Goal: Information Seeking & Learning: Learn about a topic

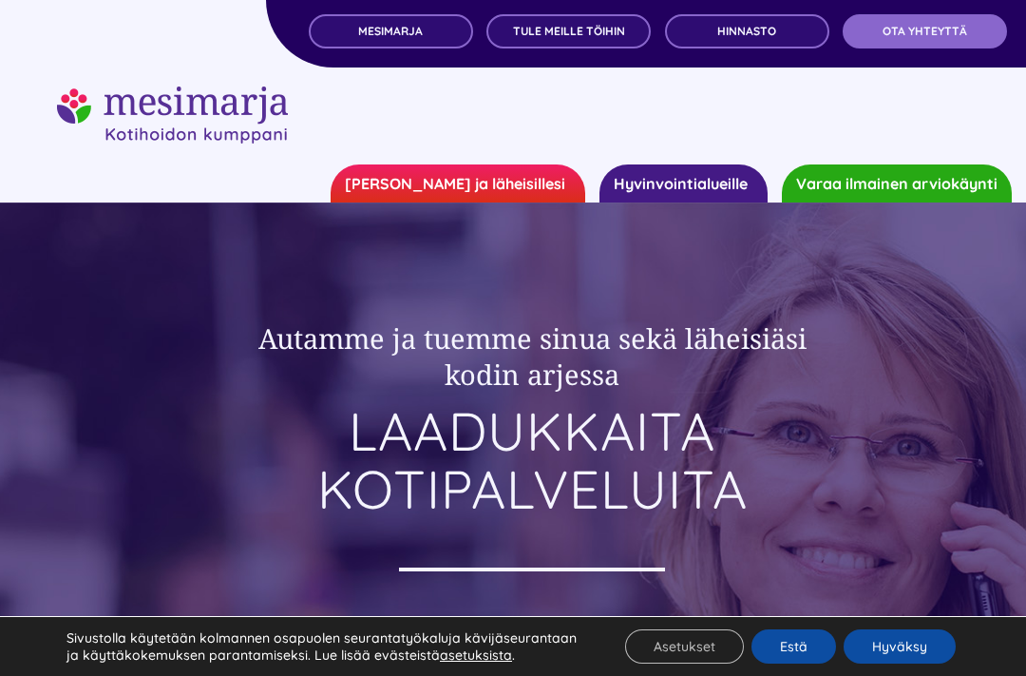
click at [927, 662] on button "Hyväksy" at bounding box center [900, 646] width 112 height 34
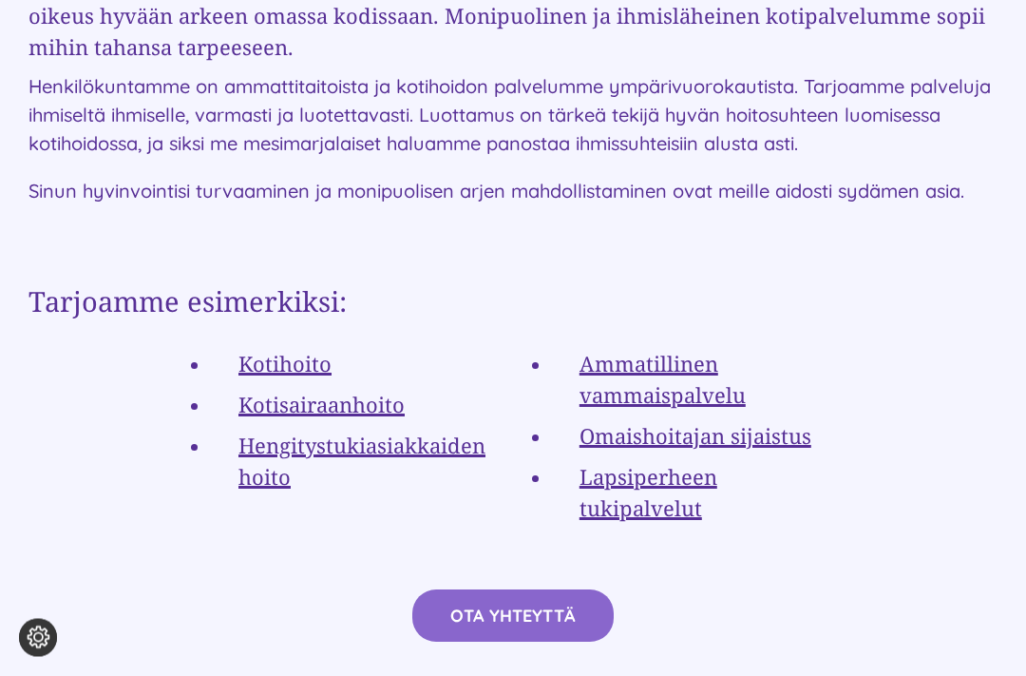
scroll to position [3635, 0]
click at [374, 390] on link "Kotisairaanhoito" at bounding box center [322, 404] width 166 height 29
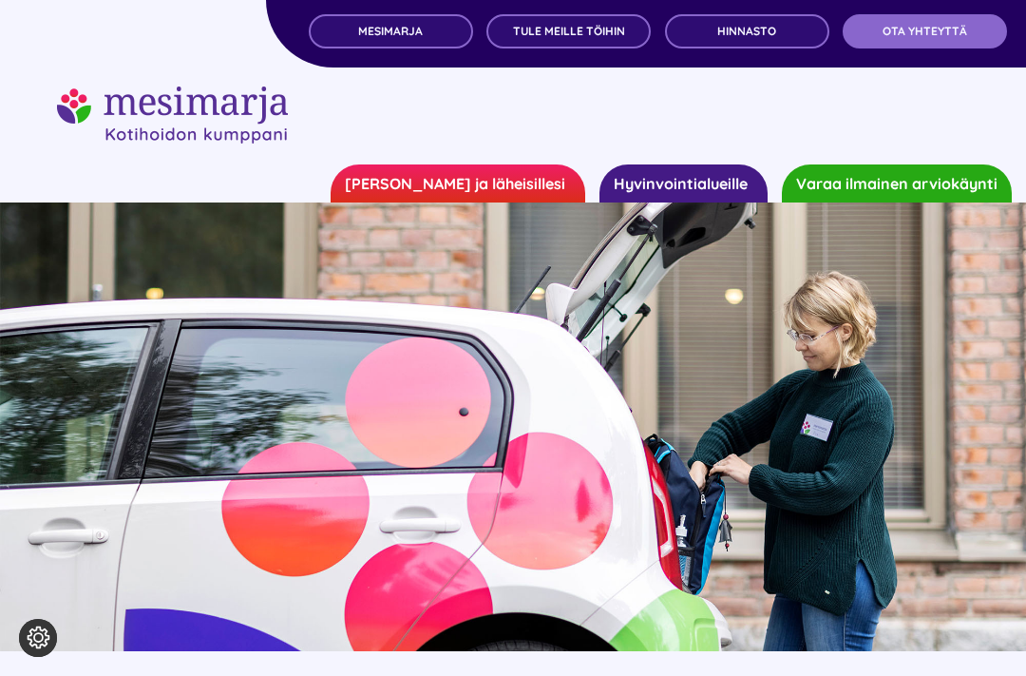
click at [771, 28] on span "Hinnasto" at bounding box center [747, 31] width 59 height 13
